Goal: Communication & Community: Answer question/provide support

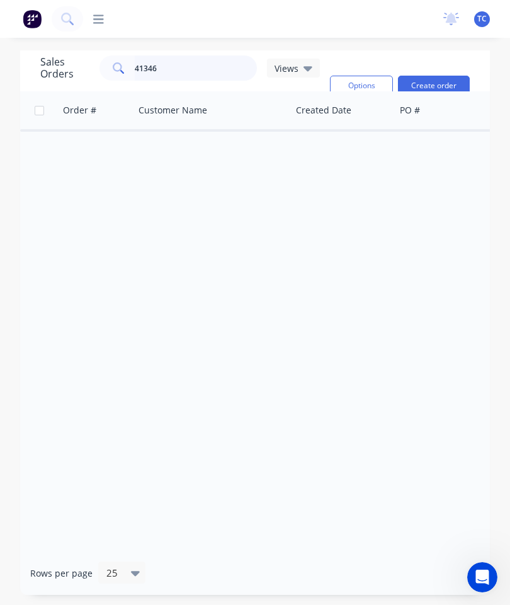
click at [199, 71] on input "41346" at bounding box center [196, 67] width 123 height 25
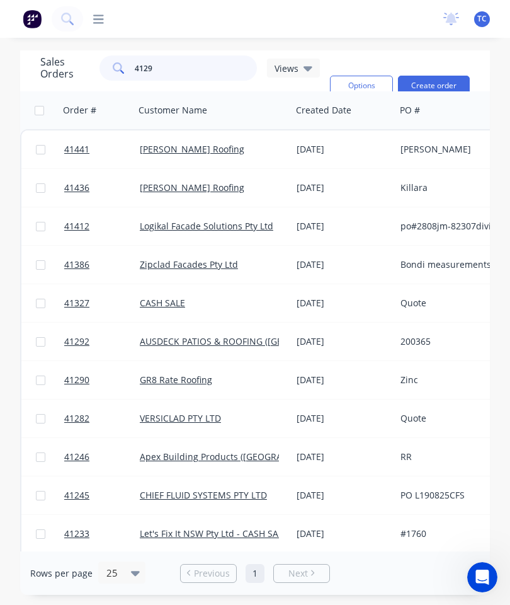
type input "41292"
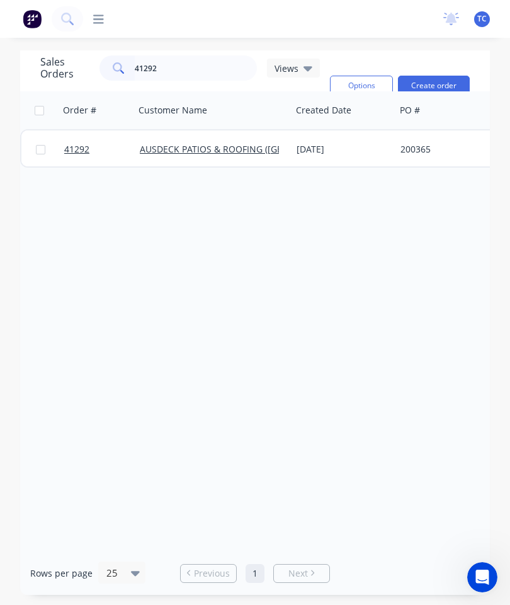
click at [78, 145] on span "41292" at bounding box center [76, 149] width 25 height 13
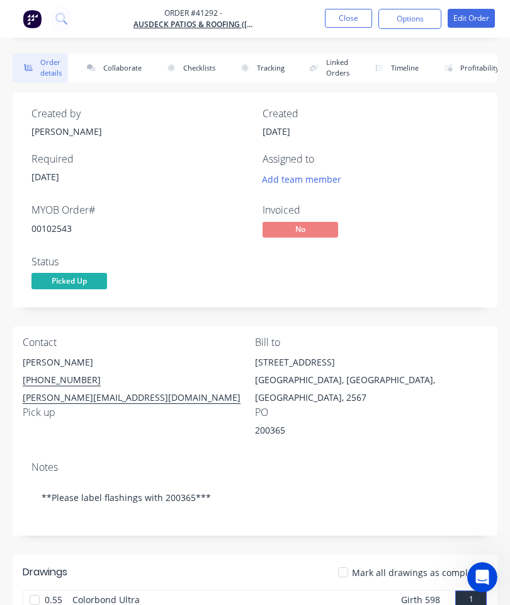
click at [118, 67] on button "Collaborate" at bounding box center [112, 68] width 72 height 29
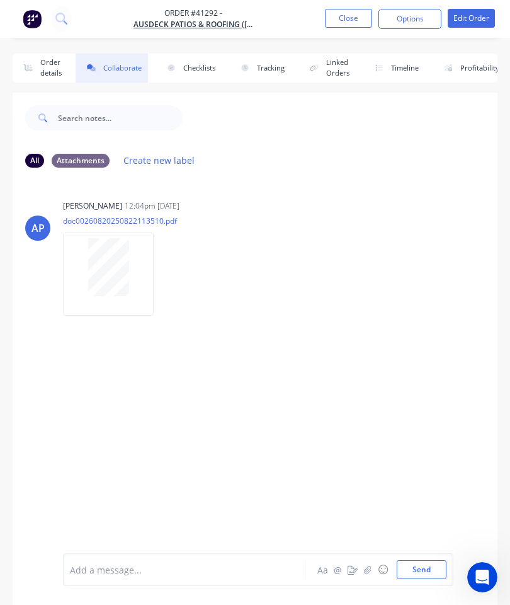
click at [372, 563] on button "button" at bounding box center [367, 569] width 15 height 15
click at [418, 564] on button "Send" at bounding box center [422, 569] width 50 height 19
click at [343, 21] on button "Close" at bounding box center [348, 18] width 47 height 19
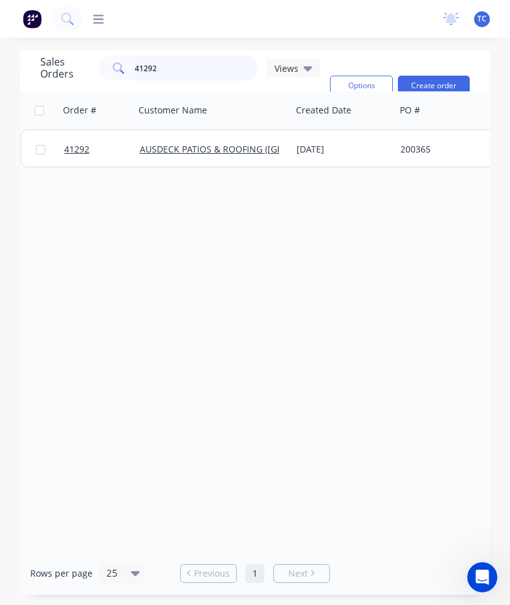
click at [210, 68] on input "41292" at bounding box center [196, 67] width 123 height 25
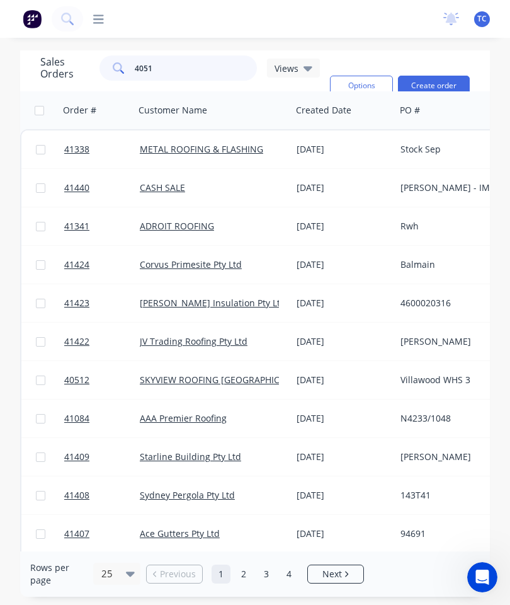
type input "40512"
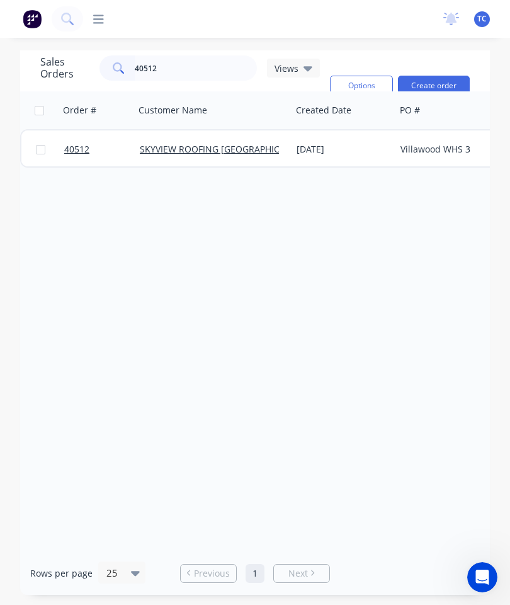
click at [84, 156] on link "40512" at bounding box center [102, 149] width 76 height 38
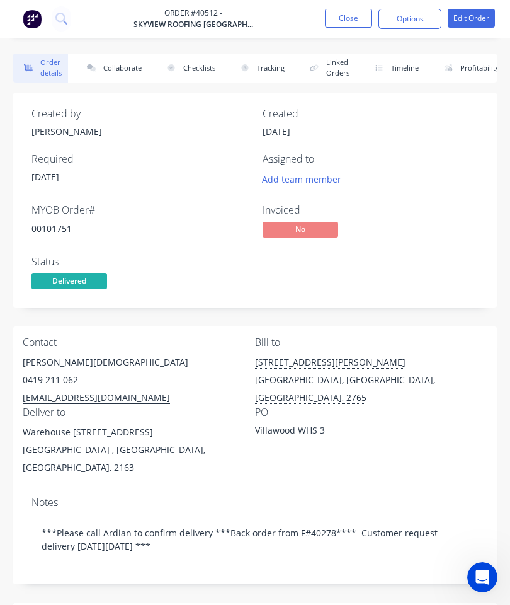
click at [123, 65] on button "Collaborate" at bounding box center [112, 68] width 72 height 29
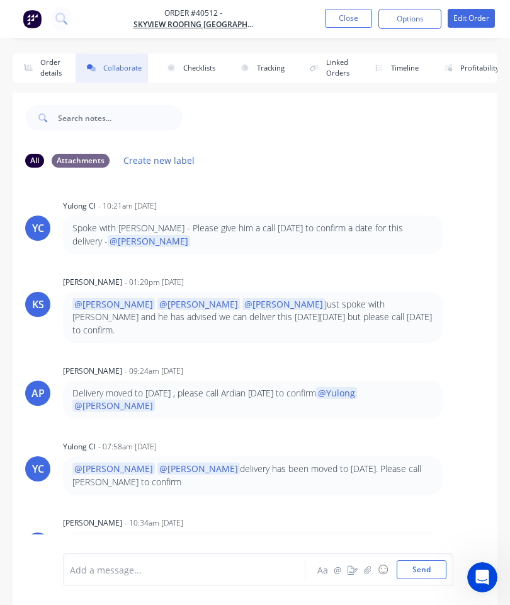
click at [369, 563] on button "button" at bounding box center [367, 569] width 15 height 15
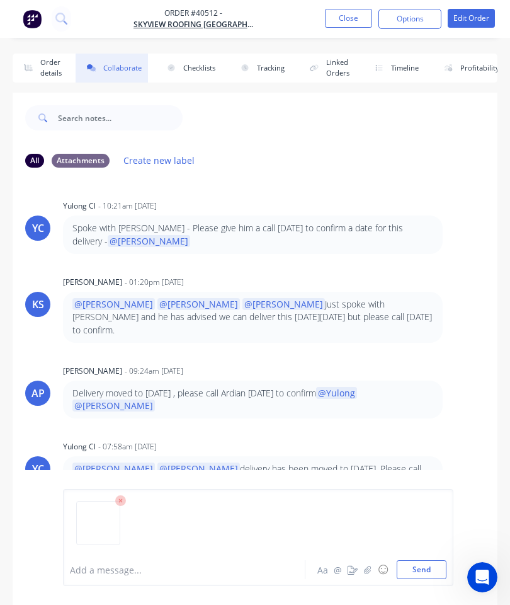
click at [426, 566] on button "Send" at bounding box center [422, 569] width 50 height 19
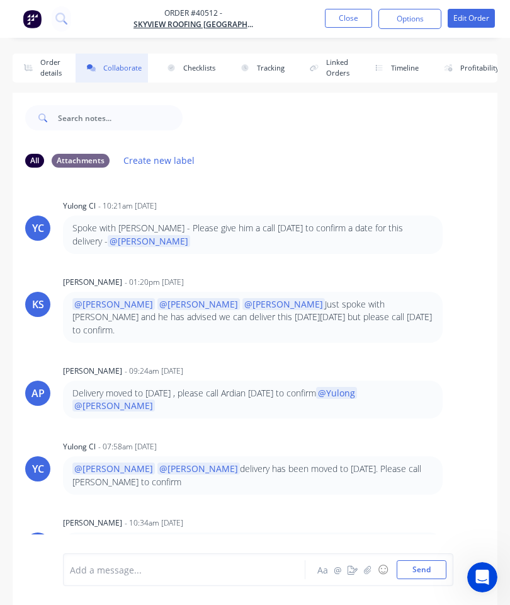
scroll to position [381, 0]
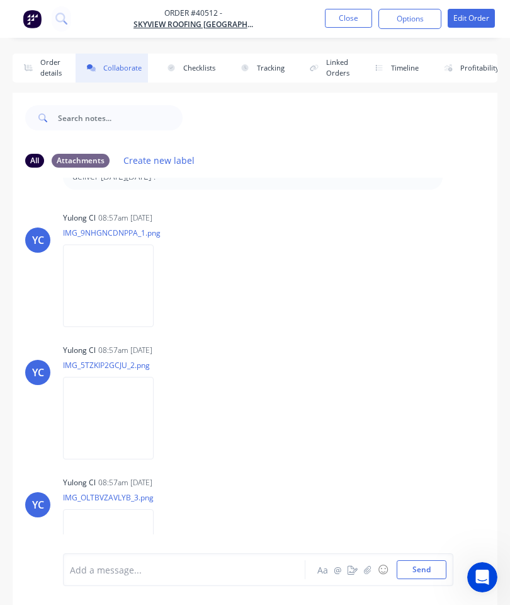
click at [343, 18] on button "Close" at bounding box center [348, 18] width 47 height 19
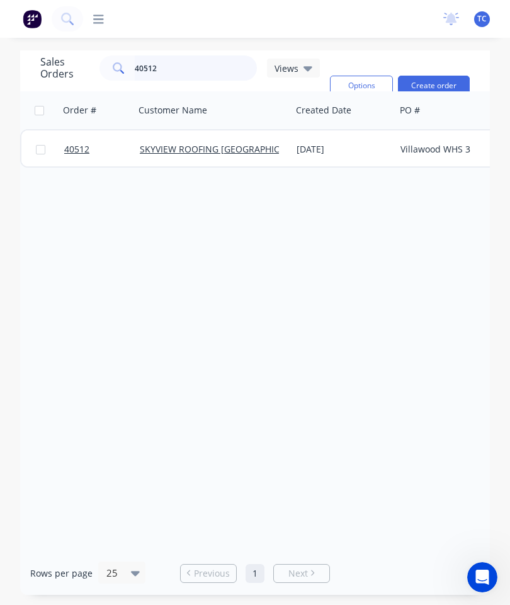
click at [191, 70] on input "40512" at bounding box center [196, 67] width 123 height 25
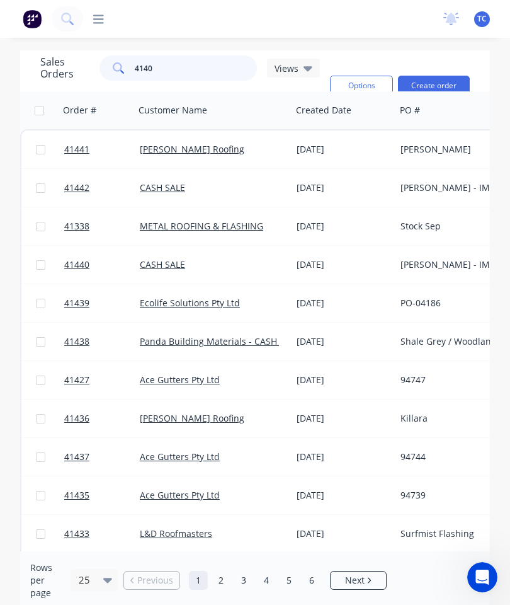
type input "41407"
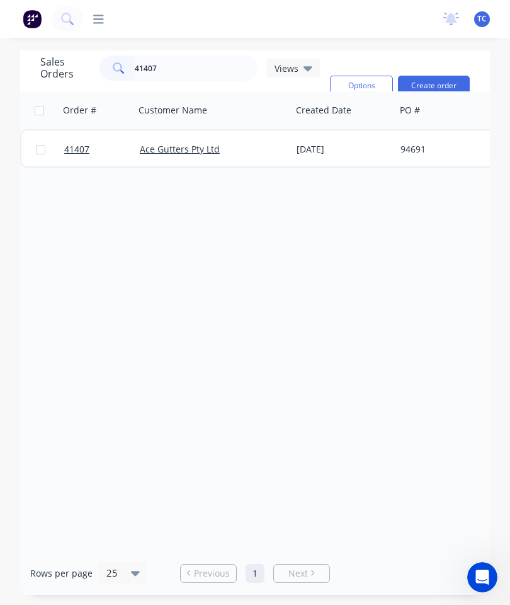
click at [84, 151] on span "41407" at bounding box center [76, 149] width 25 height 13
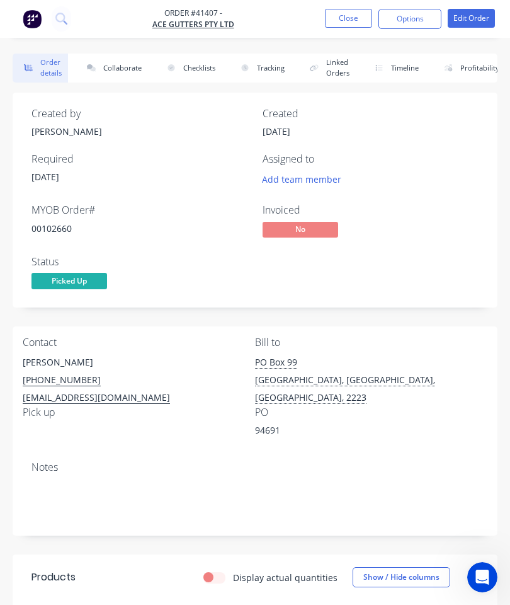
click at [124, 74] on button "Collaborate" at bounding box center [112, 68] width 72 height 29
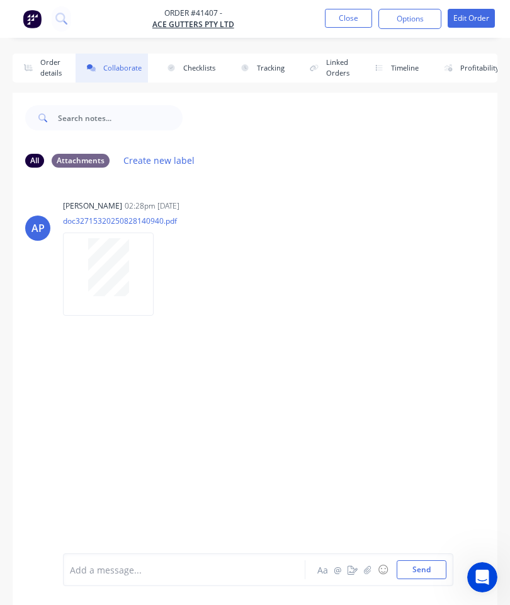
click at [363, 567] on button "button" at bounding box center [367, 569] width 15 height 15
click at [421, 566] on button "Send" at bounding box center [422, 569] width 50 height 19
click at [346, 14] on button "Close" at bounding box center [348, 18] width 47 height 19
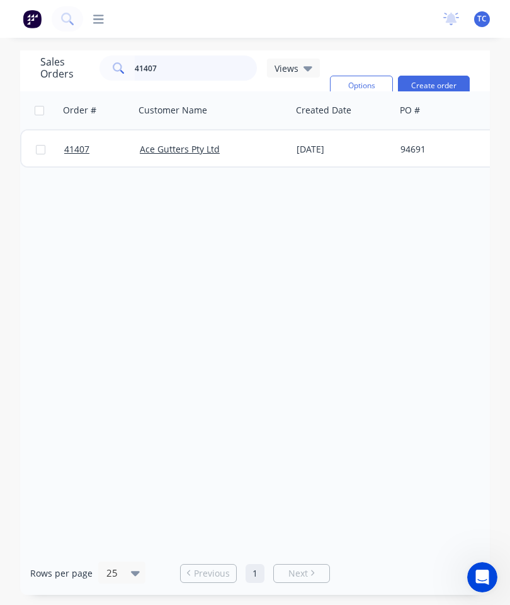
click at [205, 70] on input "41407" at bounding box center [196, 67] width 123 height 25
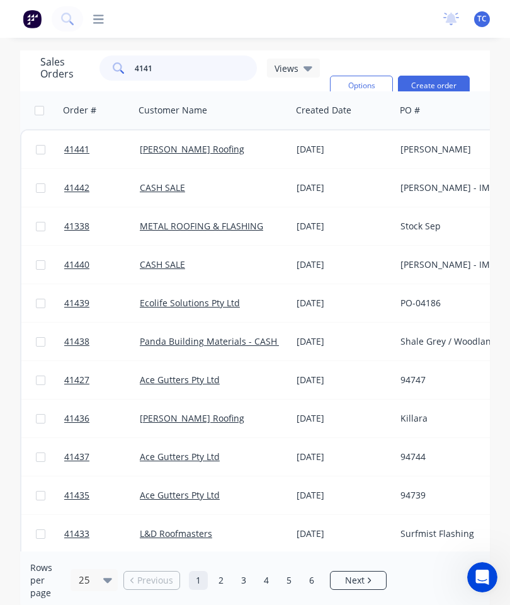
type input "41418"
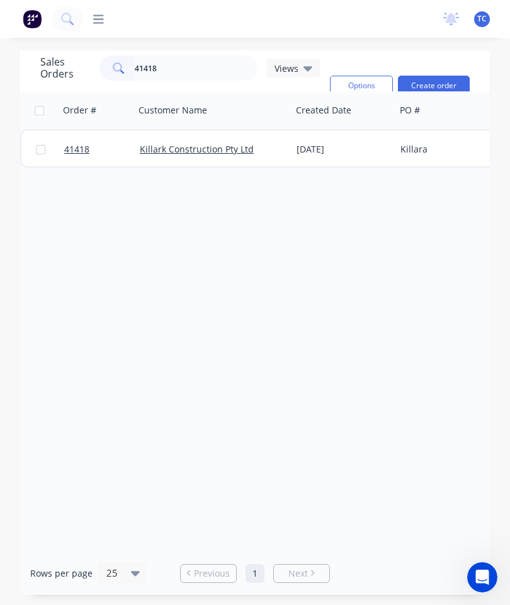
click at [76, 143] on link "41418" at bounding box center [102, 149] width 76 height 38
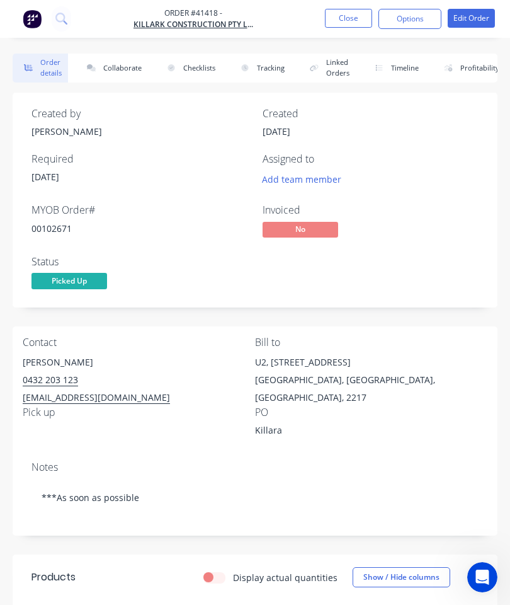
click at [130, 65] on button "Collaborate" at bounding box center [112, 68] width 72 height 29
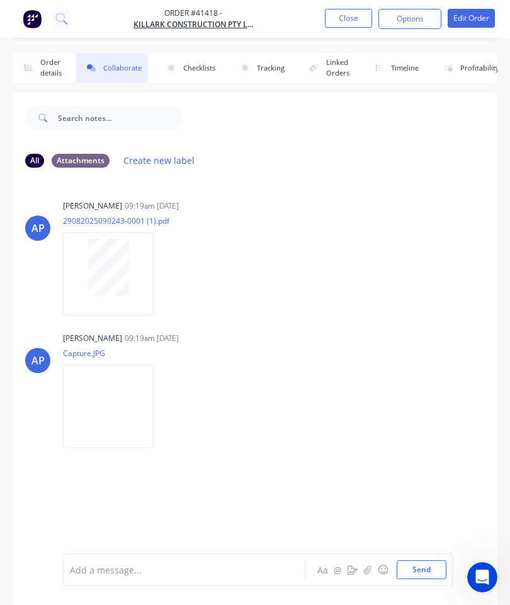
click at [363, 565] on button "button" at bounding box center [367, 569] width 15 height 15
click at [433, 564] on button "Send" at bounding box center [422, 569] width 50 height 19
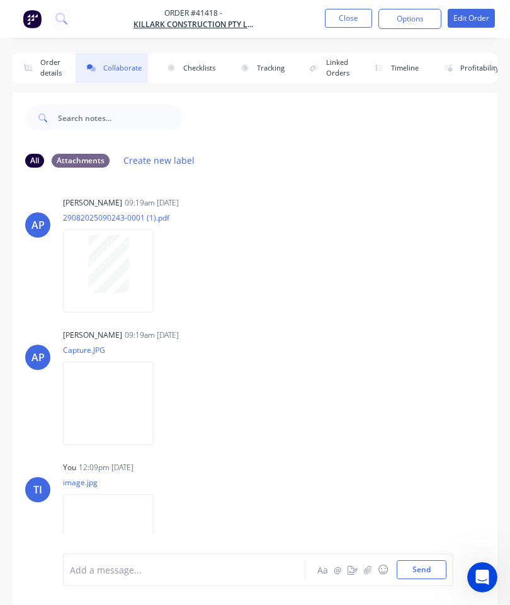
scroll to position [3, 0]
click at [351, 23] on button "Close" at bounding box center [348, 18] width 47 height 19
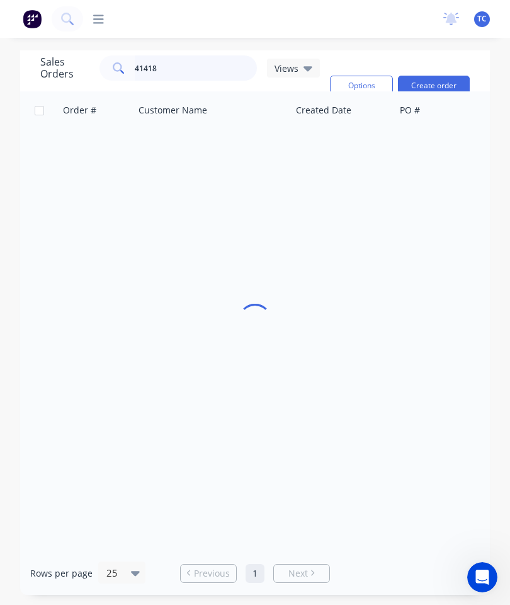
click at [193, 73] on input "41418" at bounding box center [196, 67] width 123 height 25
type input "41421"
click at [80, 146] on span "41421" at bounding box center [76, 149] width 25 height 13
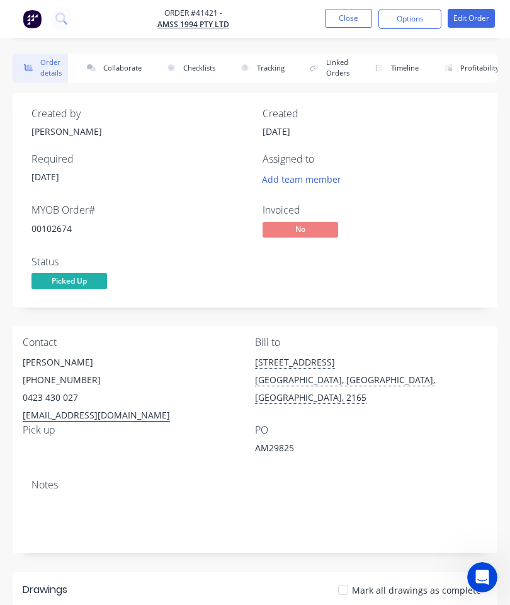
click at [132, 73] on button "Collaborate" at bounding box center [112, 68] width 72 height 29
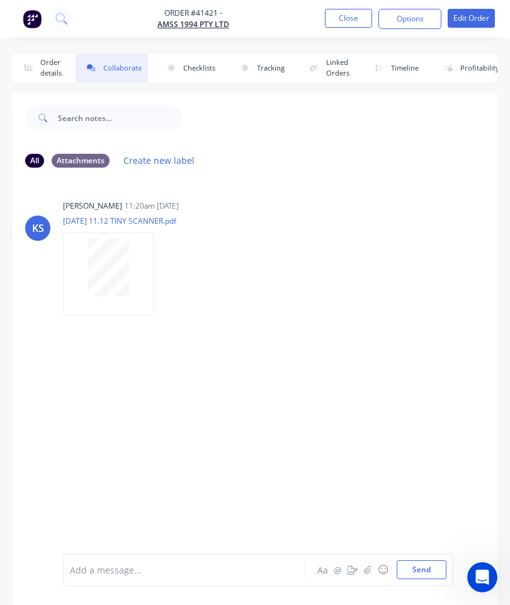
click at [364, 566] on button "button" at bounding box center [367, 569] width 15 height 15
click at [421, 565] on button "Send" at bounding box center [422, 569] width 50 height 19
click at [342, 20] on button "Close" at bounding box center [348, 18] width 47 height 19
